Goal: Navigation & Orientation: Find specific page/section

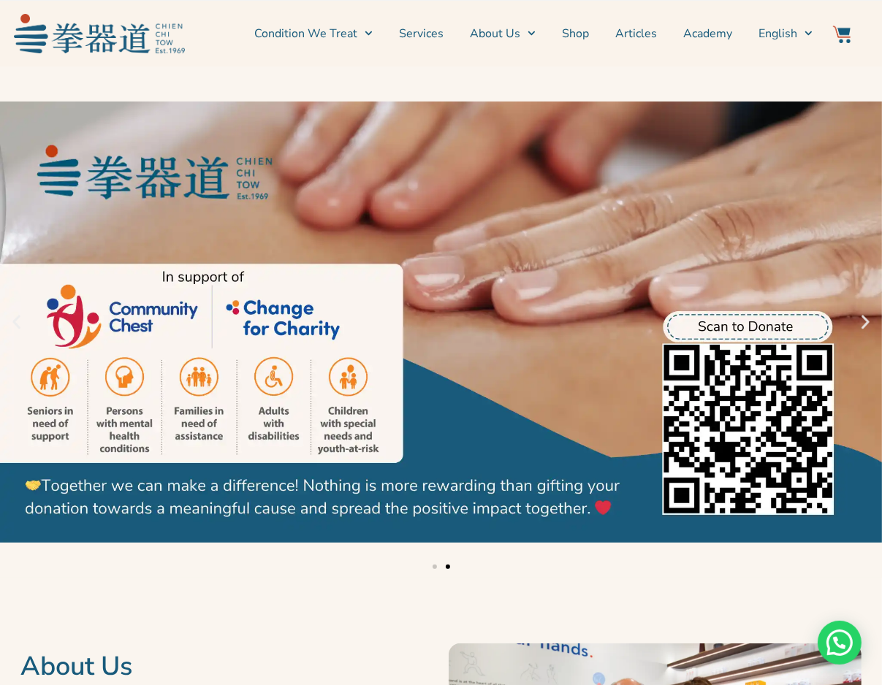
drag, startPoint x: 91, startPoint y: 166, endPoint x: 114, endPoint y: 40, distance: 127.8
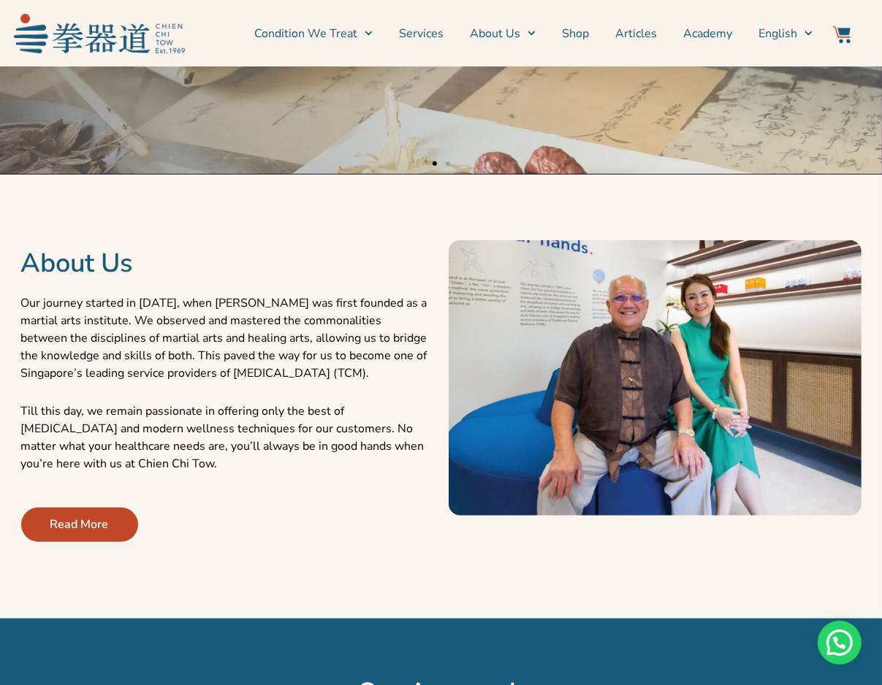
scroll to position [511, 0]
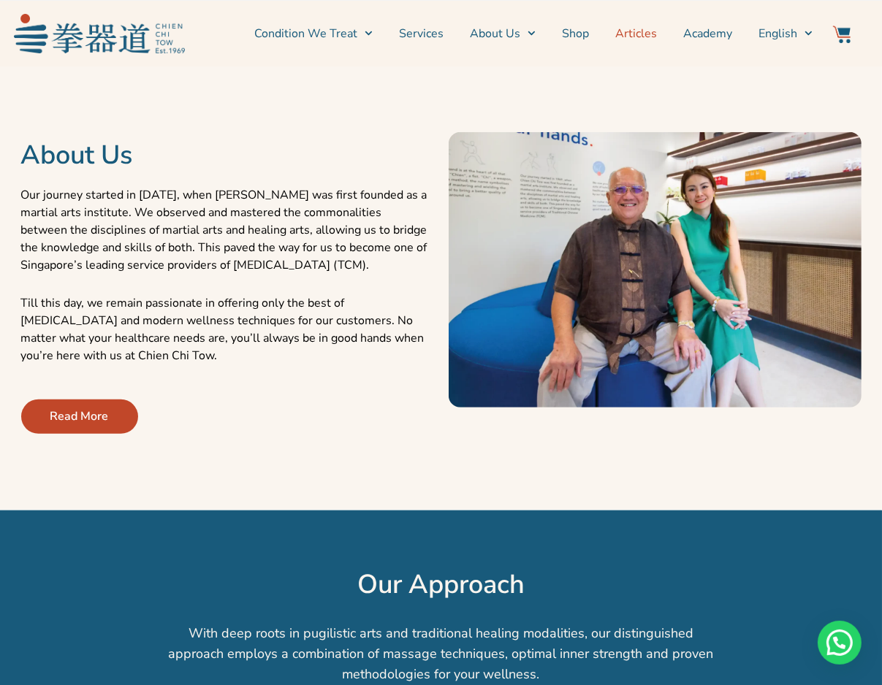
click at [649, 39] on link "Articles" at bounding box center [636, 33] width 42 height 37
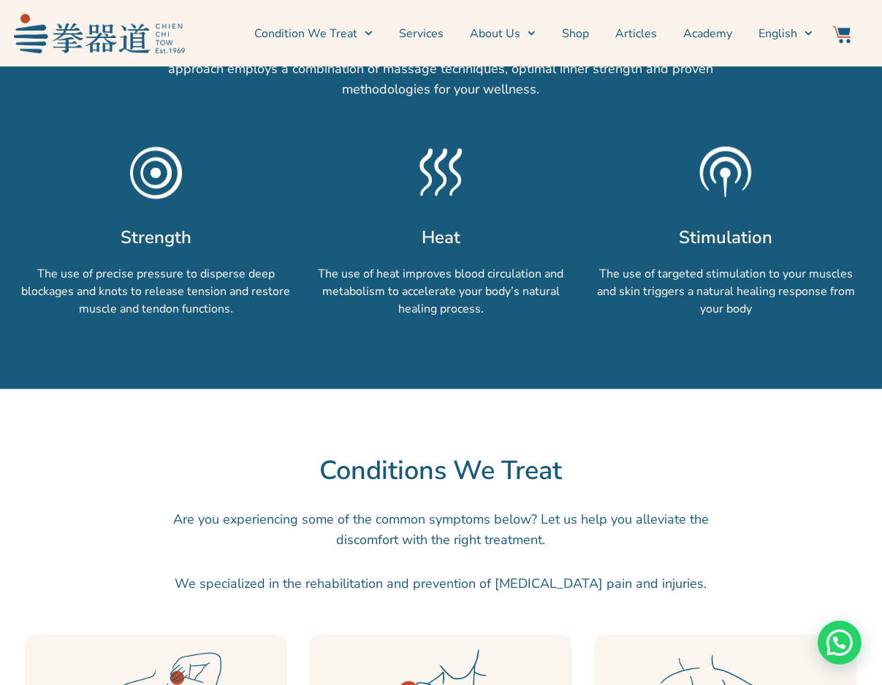
scroll to position [1388, 0]
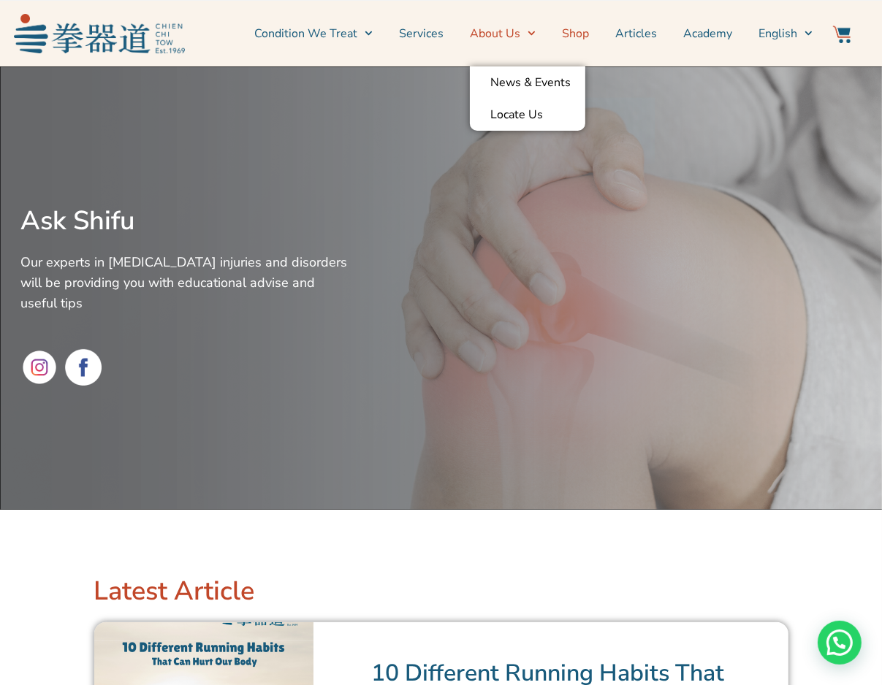
click at [574, 37] on link "Shop" at bounding box center [575, 33] width 27 height 37
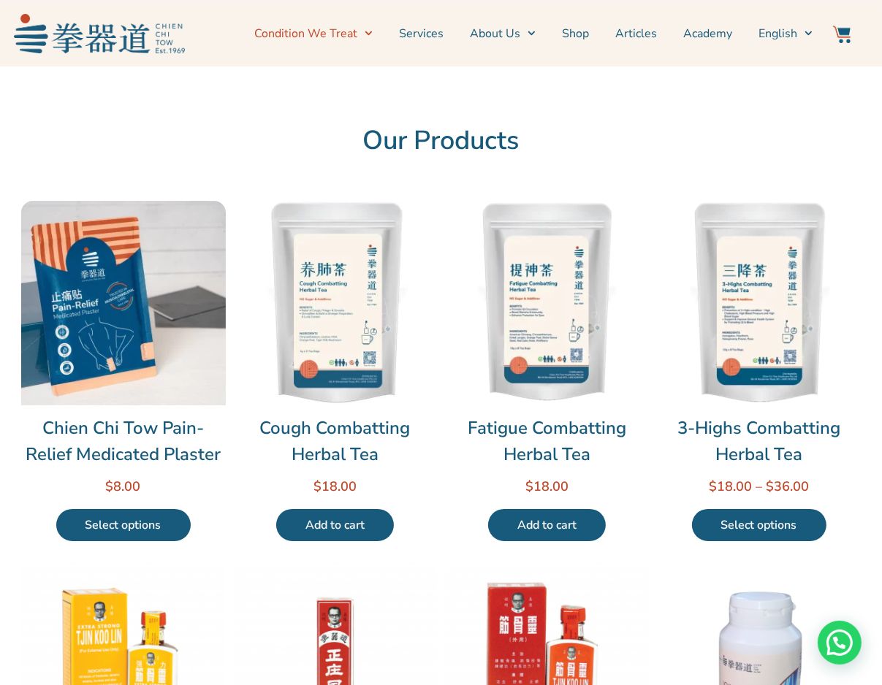
click at [373, 32] on icon "Menu" at bounding box center [368, 33] width 7 height 4
click at [415, 28] on link "Services" at bounding box center [421, 33] width 45 height 37
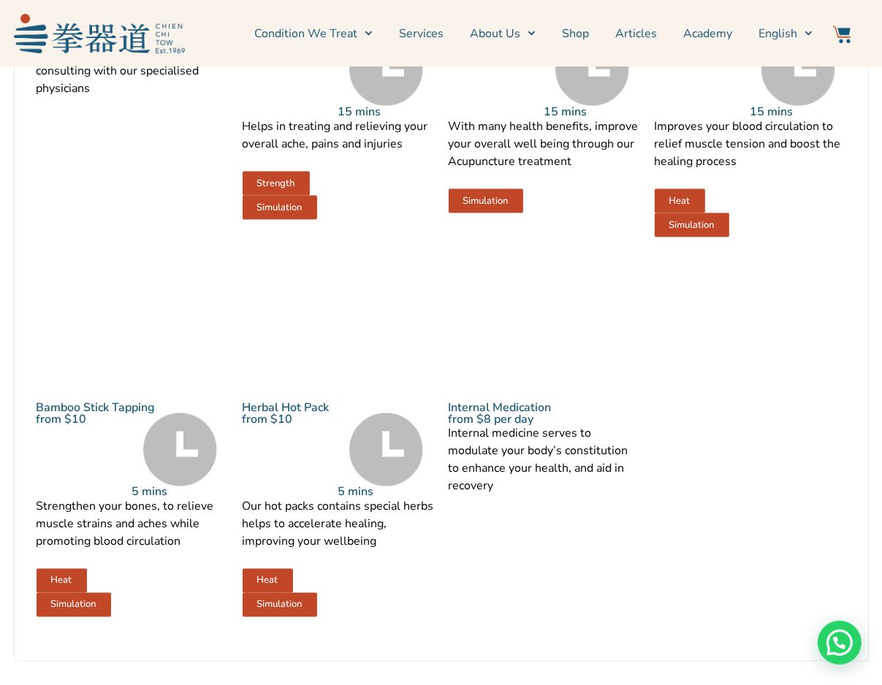
scroll to position [1973, 0]
